Goal: Download file/media

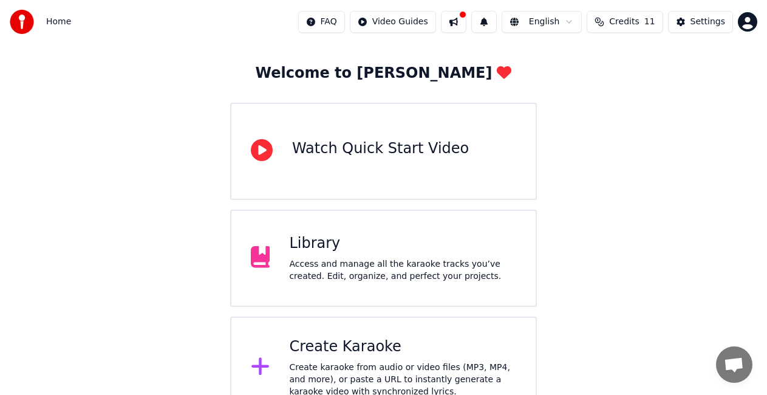
click at [333, 267] on div "Access and manage all the karaoke tracks you’ve created. Edit, organize, and pe…" at bounding box center [402, 270] width 227 height 24
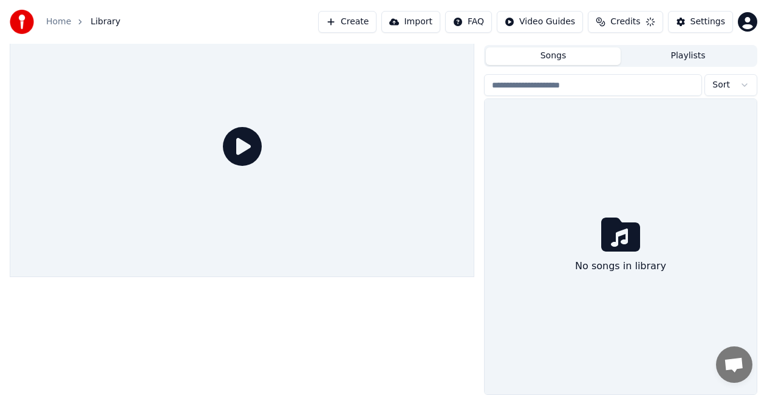
scroll to position [27, 0]
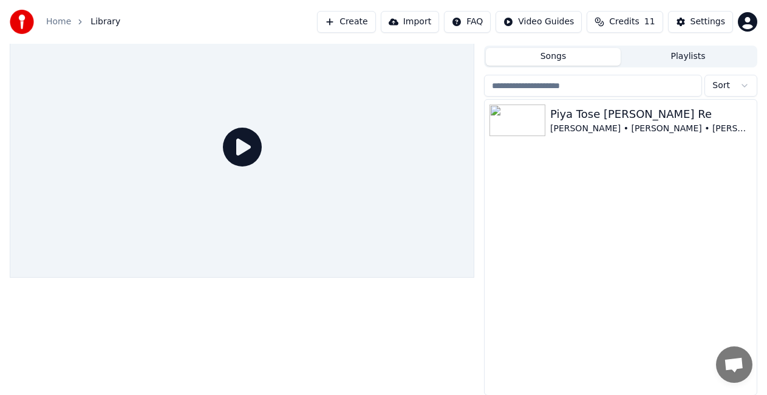
click at [237, 141] on icon at bounding box center [242, 147] width 39 height 39
click at [626, 123] on div "[PERSON_NAME] • [PERSON_NAME] • [PERSON_NAME]" at bounding box center [644, 129] width 189 height 12
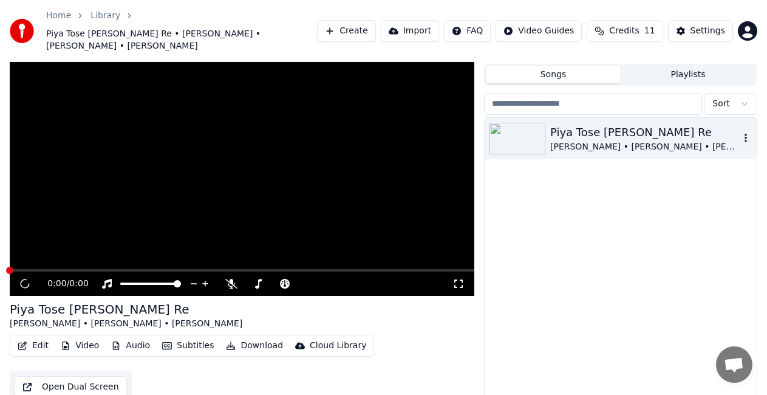
click at [626, 141] on div "[PERSON_NAME] • [PERSON_NAME] • [PERSON_NAME]" at bounding box center [644, 147] width 189 height 12
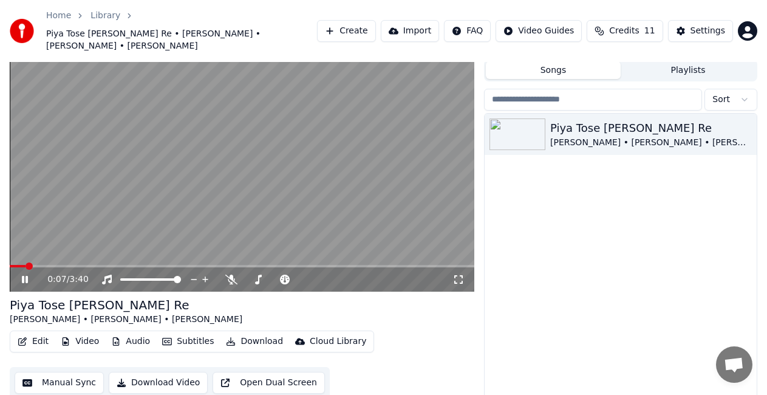
scroll to position [24, 0]
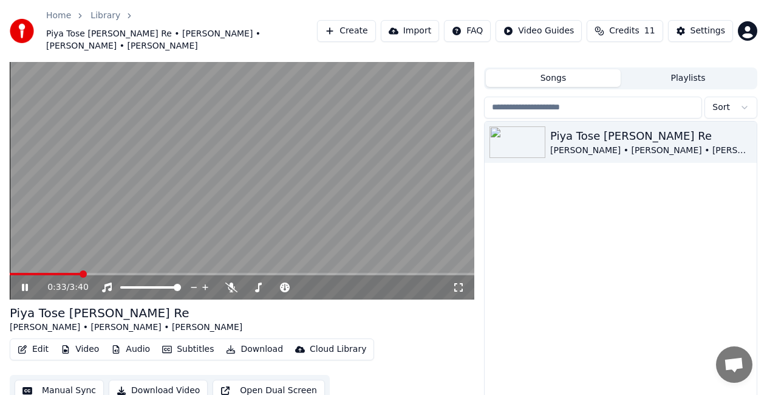
click at [134, 150] on video at bounding box center [242, 168] width 464 height 261
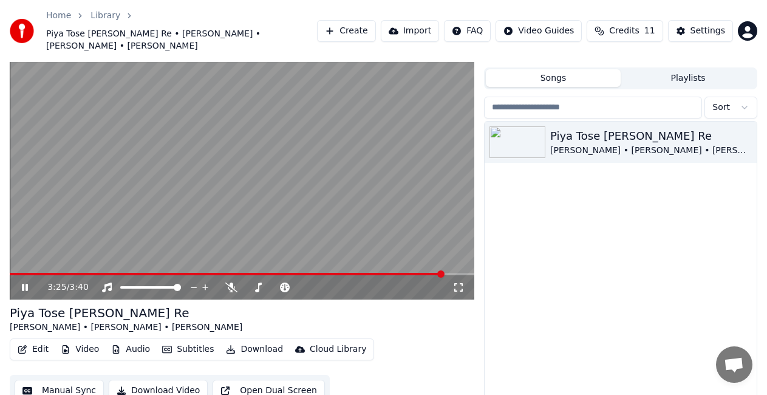
click at [24, 282] on icon at bounding box center [33, 287] width 28 height 10
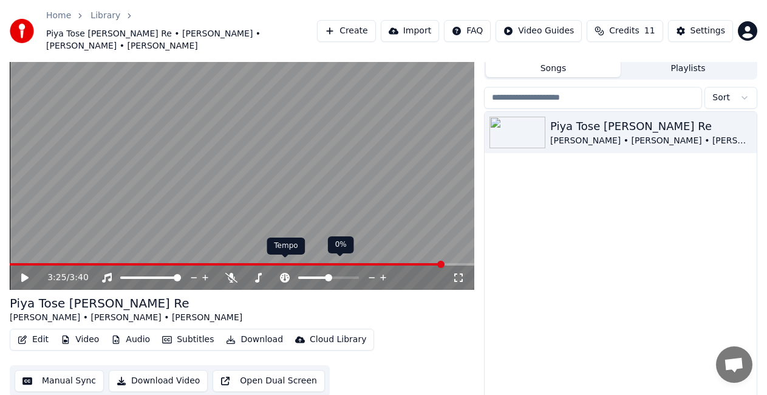
click at [282, 273] on icon at bounding box center [285, 278] width 12 height 10
click at [324, 271] on div at bounding box center [340, 277] width 98 height 12
click at [239, 331] on button "Download" at bounding box center [254, 339] width 67 height 17
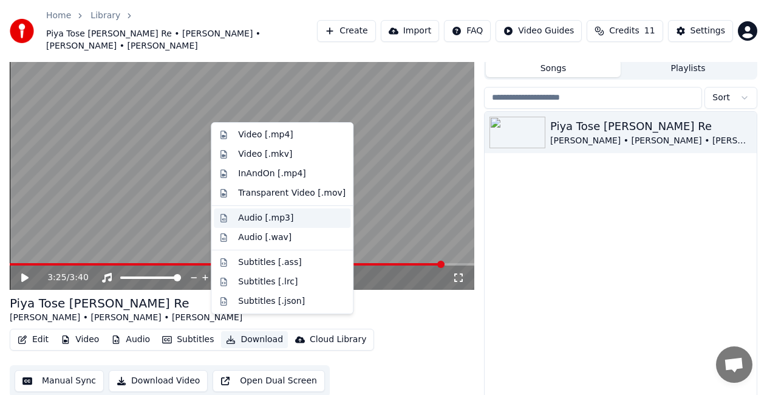
click at [270, 219] on div "Audio [.mp3]" at bounding box center [265, 218] width 55 height 12
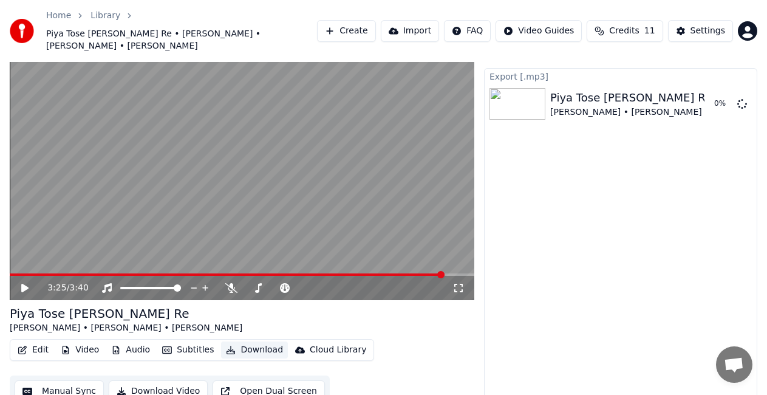
scroll to position [0, 0]
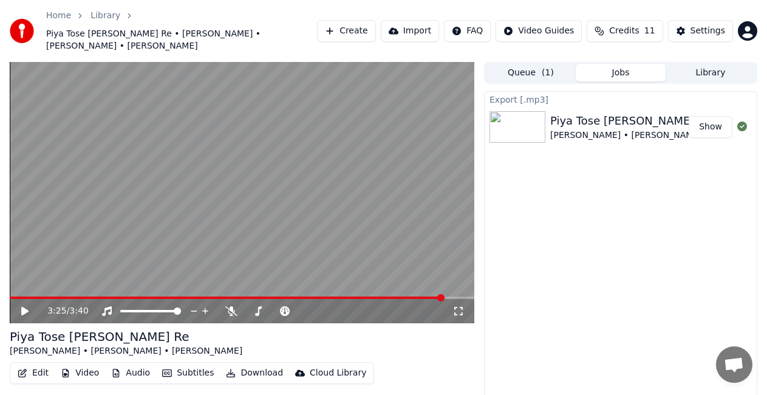
click at [698, 116] on button "Show" at bounding box center [711, 127] width 44 height 22
click at [16, 299] on div "3:25 / 3:40" at bounding box center [242, 311] width 464 height 24
click at [17, 296] on span at bounding box center [227, 297] width 435 height 2
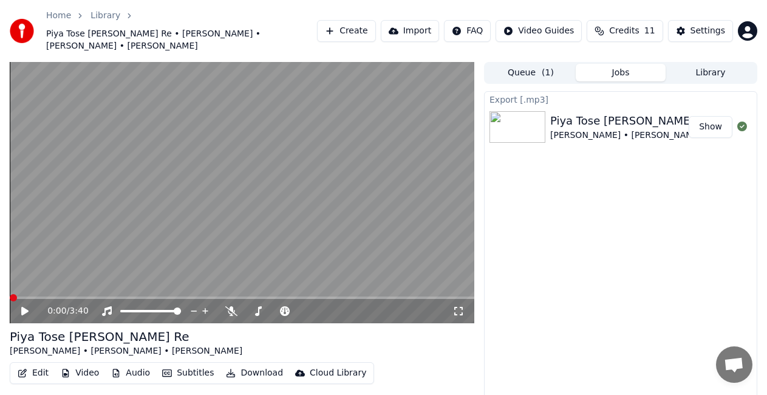
click at [10, 296] on span at bounding box center [10, 297] width 0 height 2
click at [23, 307] on icon at bounding box center [24, 311] width 7 height 9
click at [18, 305] on div "0:01 / 3:40" at bounding box center [242, 311] width 455 height 12
click at [23, 307] on icon at bounding box center [25, 310] width 6 height 7
